Goal: Find specific page/section: Find specific page/section

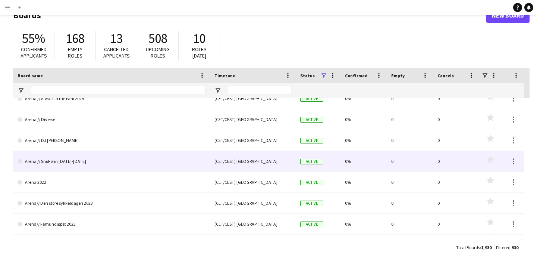
scroll to position [1351, 0]
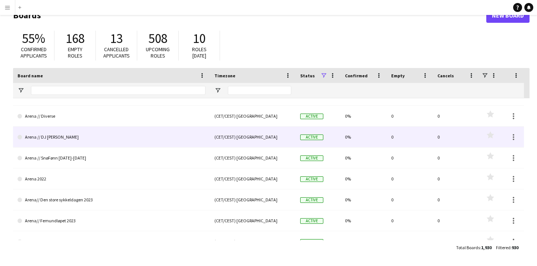
click at [133, 135] on link "Arena // DJ [PERSON_NAME]" at bounding box center [112, 137] width 188 height 21
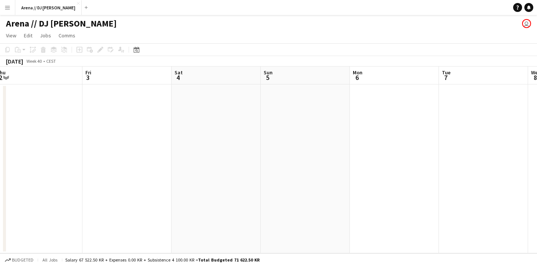
scroll to position [0, 368]
click at [9, 35] on span "View" at bounding box center [11, 35] width 10 height 7
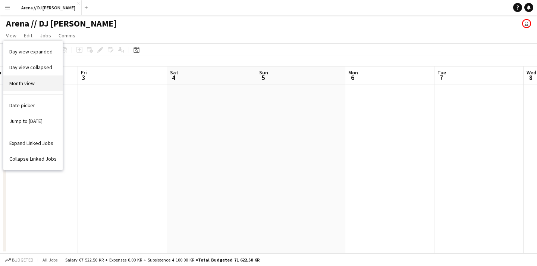
click at [37, 86] on link "Month view" at bounding box center [32, 83] width 59 height 16
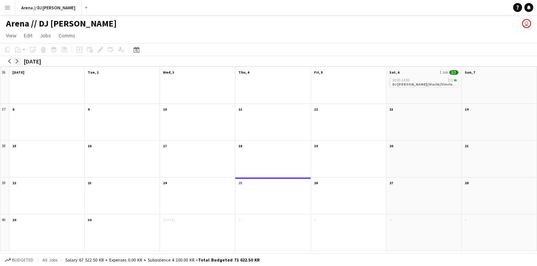
click at [16, 62] on app-icon "arrow-right" at bounding box center [17, 61] width 4 height 4
click at [18, 61] on app-icon "arrow-right" at bounding box center [17, 61] width 4 height 4
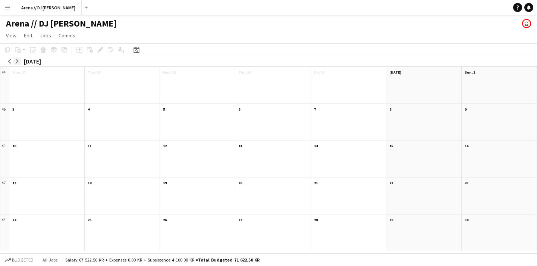
click at [16, 62] on app-icon "arrow-right" at bounding box center [17, 61] width 4 height 4
click at [11, 60] on app-icon "arrow-left" at bounding box center [9, 61] width 4 height 4
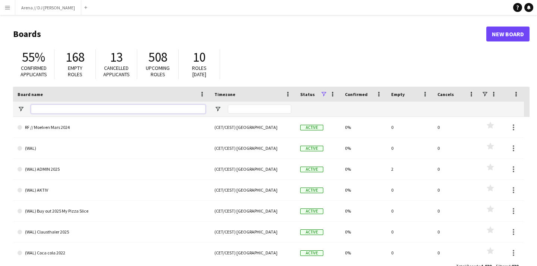
click at [106, 110] on input "Board name Filter Input" at bounding box center [118, 109] width 175 height 9
type input "*****"
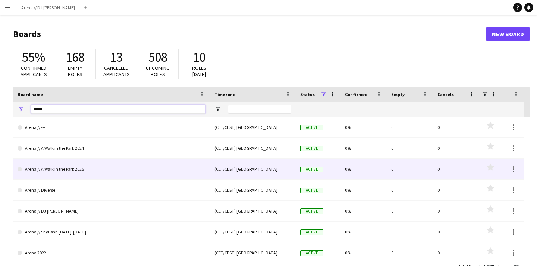
scroll to position [22, 0]
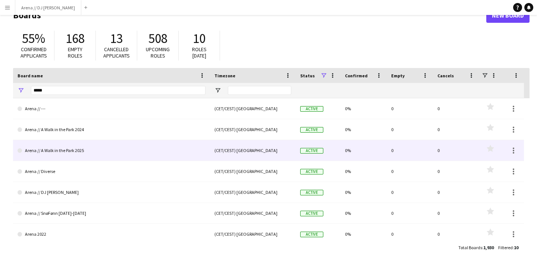
click at [148, 151] on link "Arena // A Walk in the Park 2025" at bounding box center [112, 150] width 188 height 21
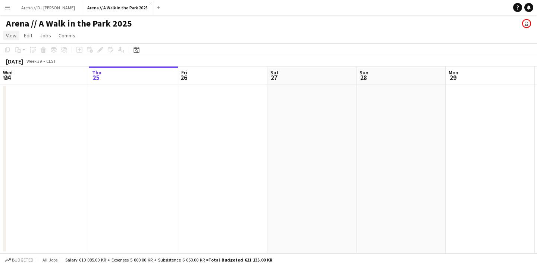
click at [12, 37] on span "View" at bounding box center [11, 35] width 10 height 7
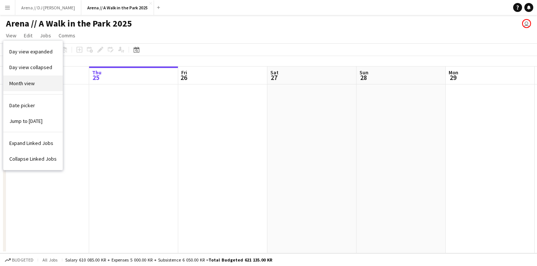
click at [44, 84] on link "Month view" at bounding box center [32, 83] width 59 height 16
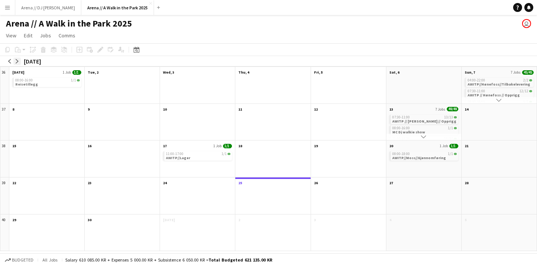
click at [19, 60] on app-icon "arrow-right" at bounding box center [17, 61] width 4 height 4
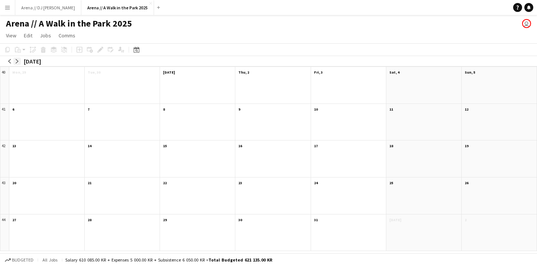
click at [19, 60] on app-icon "arrow-right" at bounding box center [17, 61] width 4 height 4
click at [9, 61] on app-icon "arrow-left" at bounding box center [9, 61] width 4 height 4
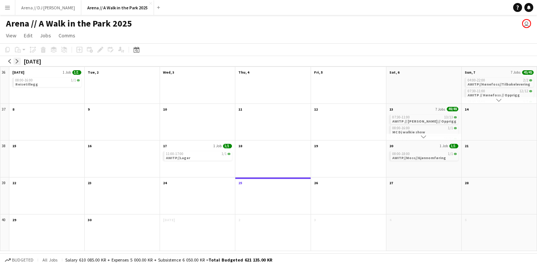
click at [18, 61] on app-icon "arrow-right" at bounding box center [17, 61] width 4 height 4
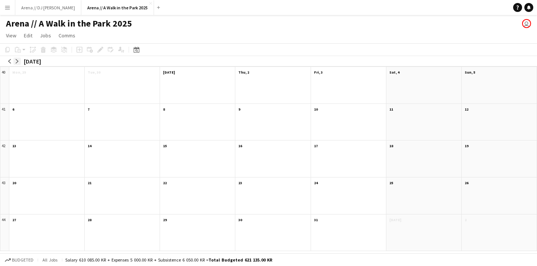
click at [18, 61] on app-icon "arrow-right" at bounding box center [17, 61] width 4 height 4
click at [8, 62] on app-icon "arrow-left" at bounding box center [9, 61] width 4 height 4
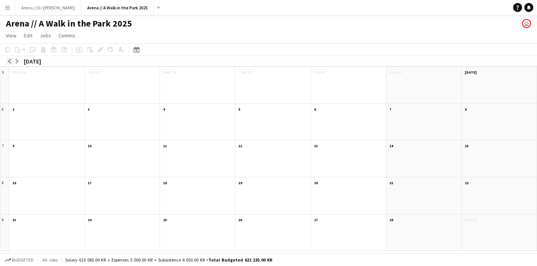
click at [8, 62] on app-icon "arrow-left" at bounding box center [9, 61] width 4 height 4
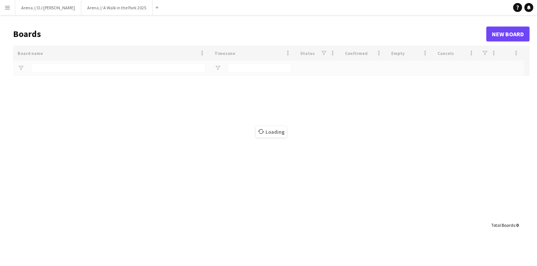
type input "*****"
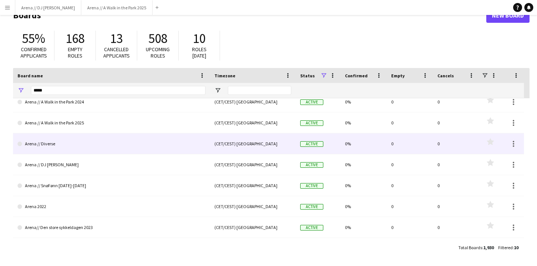
scroll to position [28, 0]
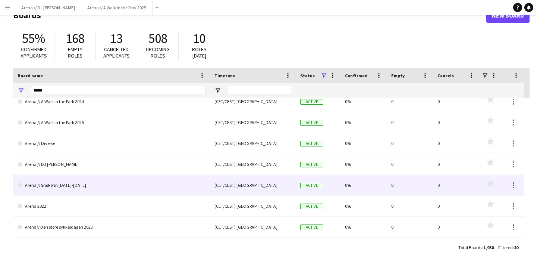
click at [157, 189] on link "Arena // SnøFønn [DATE]-[DATE]" at bounding box center [112, 185] width 188 height 21
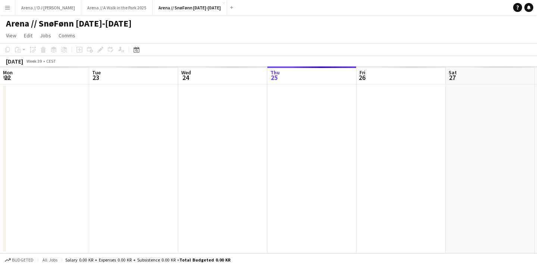
scroll to position [0, 178]
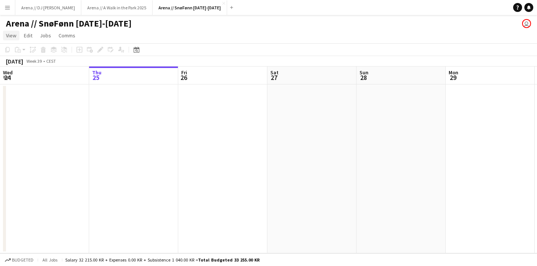
click at [12, 37] on span "View" at bounding box center [11, 35] width 10 height 7
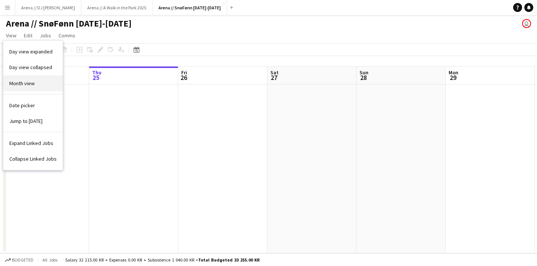
click at [36, 82] on link "Month view" at bounding box center [32, 83] width 59 height 16
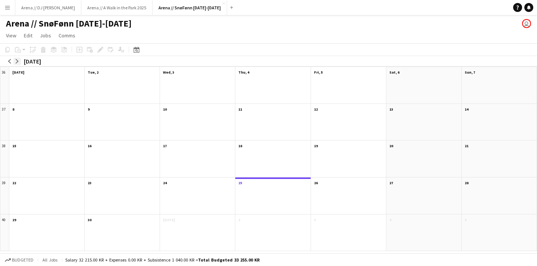
click at [17, 59] on app-icon "arrow-right" at bounding box center [17, 61] width 4 height 4
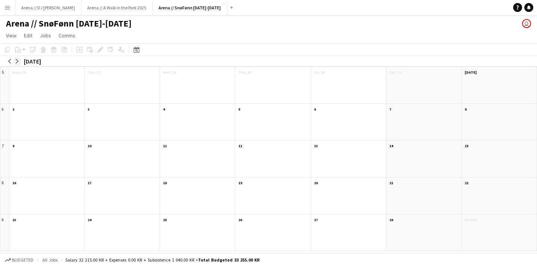
click at [17, 59] on app-icon "arrow-right" at bounding box center [17, 61] width 4 height 4
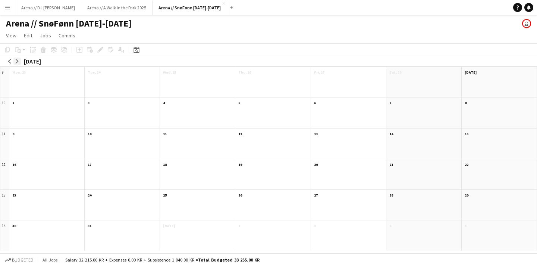
click at [17, 59] on app-icon "arrow-right" at bounding box center [17, 61] width 4 height 4
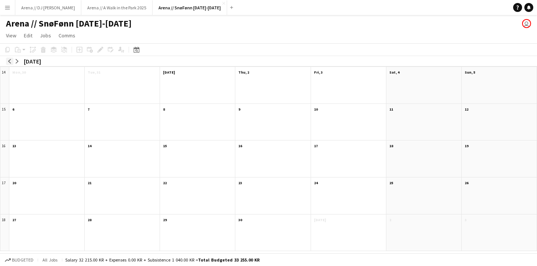
click at [9, 62] on app-icon "arrow-left" at bounding box center [9, 61] width 4 height 4
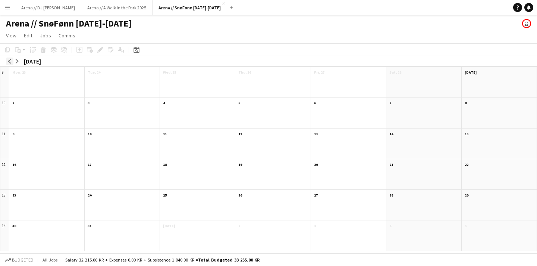
click at [9, 62] on app-icon "arrow-left" at bounding box center [9, 61] width 4 height 4
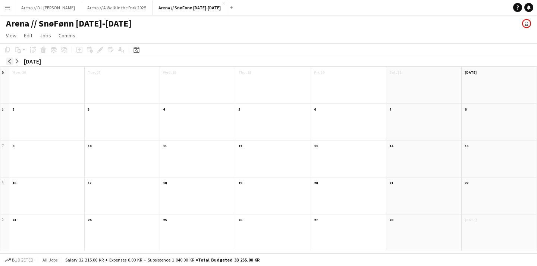
click at [9, 62] on app-icon "arrow-left" at bounding box center [9, 61] width 4 height 4
click at [96, 95] on div at bounding box center [122, 89] width 75 height 27
click at [117, 126] on div at bounding box center [122, 126] width 75 height 27
click at [116, 115] on div at bounding box center [122, 126] width 75 height 27
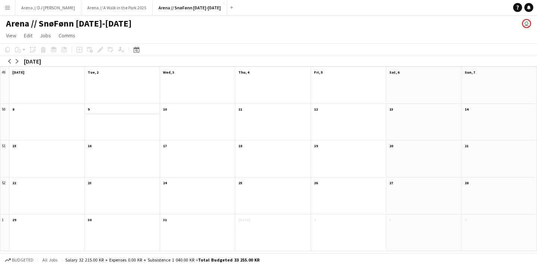
click at [94, 111] on app-month-view-date-header "9" at bounding box center [122, 108] width 75 height 9
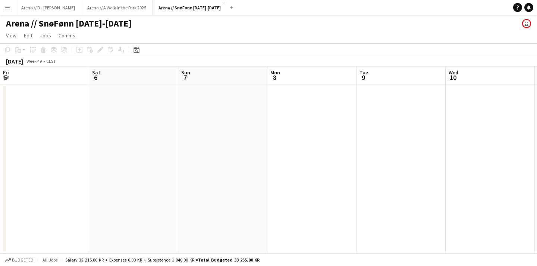
click at [268, 111] on app-date-cell at bounding box center [312, 168] width 89 height 169
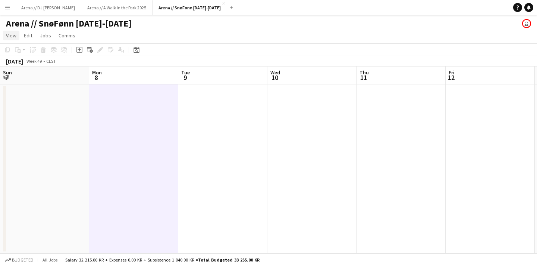
click at [13, 34] on span "View" at bounding box center [11, 35] width 10 height 7
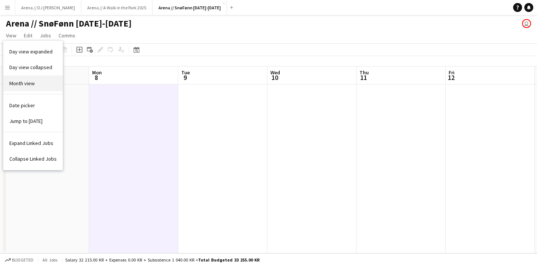
click at [43, 83] on link "Month view" at bounding box center [32, 83] width 59 height 16
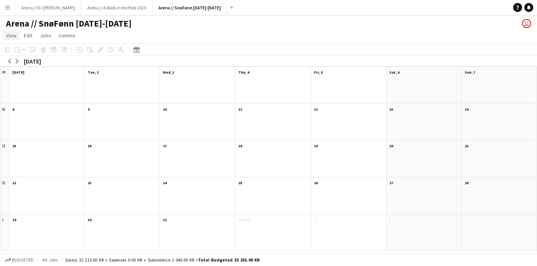
click at [9, 33] on span "View" at bounding box center [11, 35] width 10 height 7
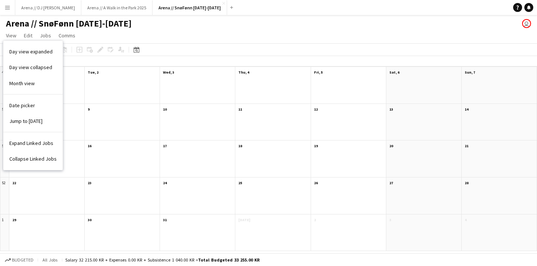
click at [198, 31] on app-page-menu "View Day view expanded Day view collapsed Month view Date picker Jump to [DATE]…" at bounding box center [268, 36] width 537 height 14
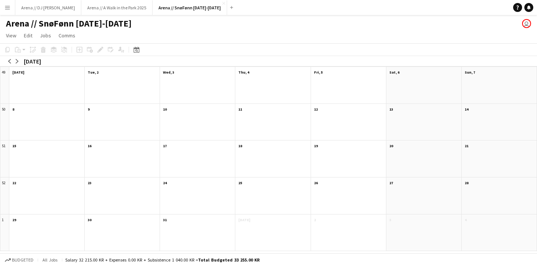
click at [205, 35] on app-page-menu "View Day view expanded Day view collapsed Month view Date picker Jump to [DATE]…" at bounding box center [268, 36] width 537 height 14
click at [189, 31] on app-page-menu "View Day view expanded Day view collapsed Month view Date picker Jump to [DATE]…" at bounding box center [268, 36] width 537 height 14
click at [9, 9] on app-icon "Menu" at bounding box center [7, 7] width 6 height 6
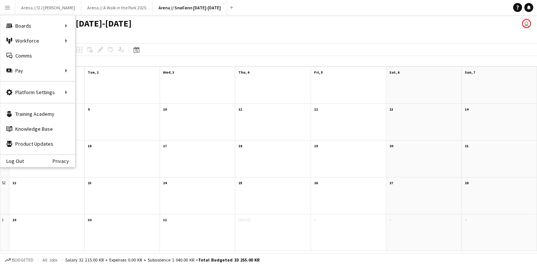
click at [157, 33] on app-page-menu "View Day view expanded Day view collapsed Month view Date picker Jump to [DATE]…" at bounding box center [268, 36] width 537 height 14
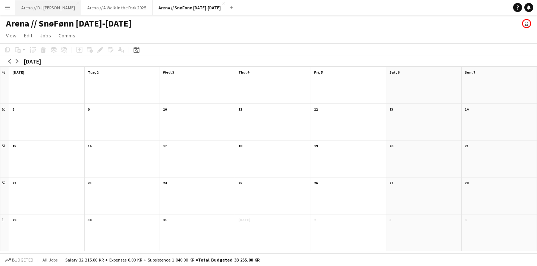
click at [37, 8] on button "Arena // DJ Walkie Close" at bounding box center [48, 7] width 66 height 15
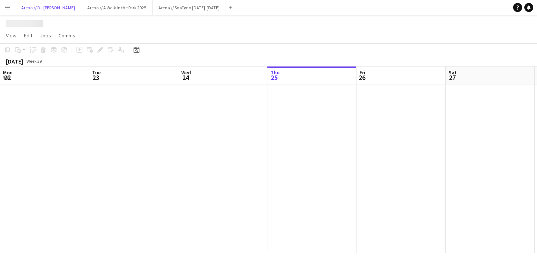
scroll to position [0, 178]
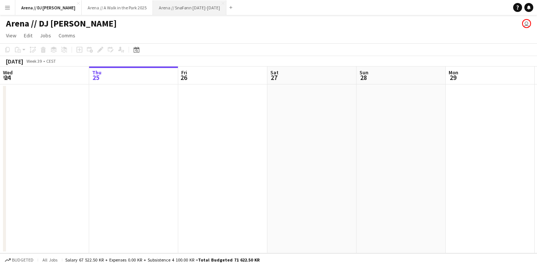
click at [167, 9] on button "Arena // SnøFønn [DATE]-[DATE] Close" at bounding box center [190, 7] width 74 height 15
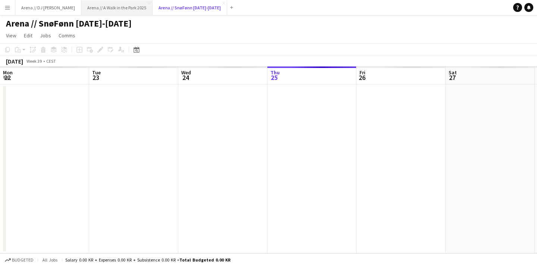
scroll to position [0, 178]
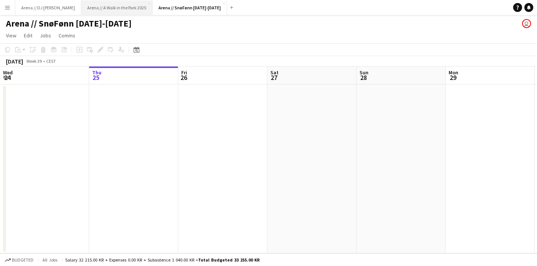
click at [89, 6] on button "Arena // A Walk in the Park 2025 Close" at bounding box center [116, 7] width 71 height 15
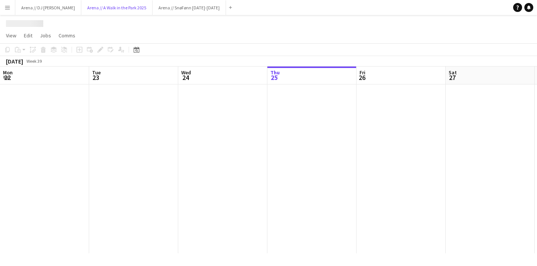
scroll to position [0, 178]
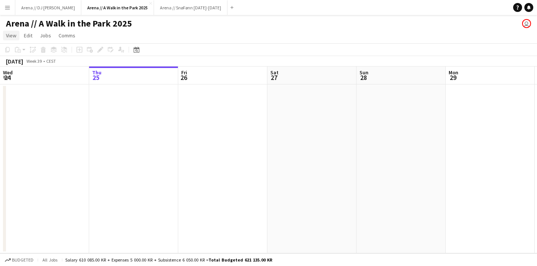
click at [7, 37] on span "View" at bounding box center [11, 35] width 10 height 7
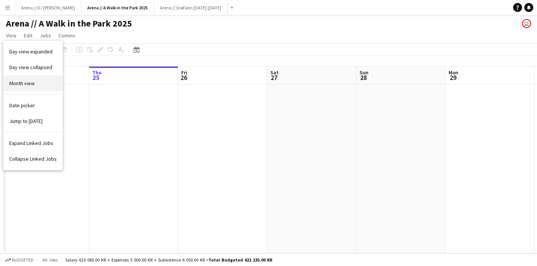
click at [36, 87] on link "Month view" at bounding box center [32, 83] width 59 height 16
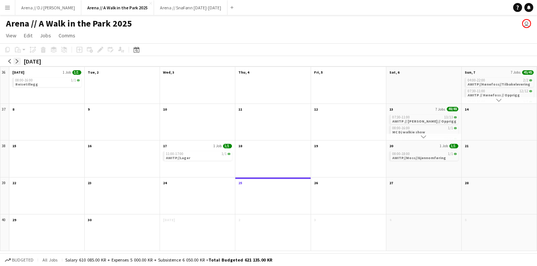
click at [20, 61] on button "arrow-right" at bounding box center [16, 60] width 7 height 7
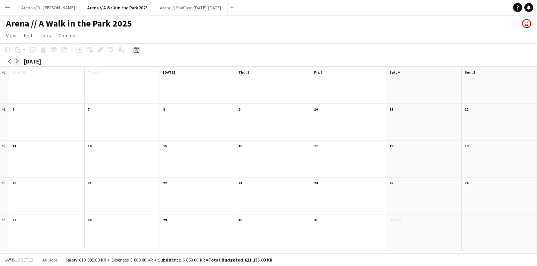
click at [19, 61] on app-icon "arrow-right" at bounding box center [17, 61] width 4 height 4
click at [10, 61] on app-icon "arrow-left" at bounding box center [9, 61] width 4 height 4
